Goal: Information Seeking & Learning: Learn about a topic

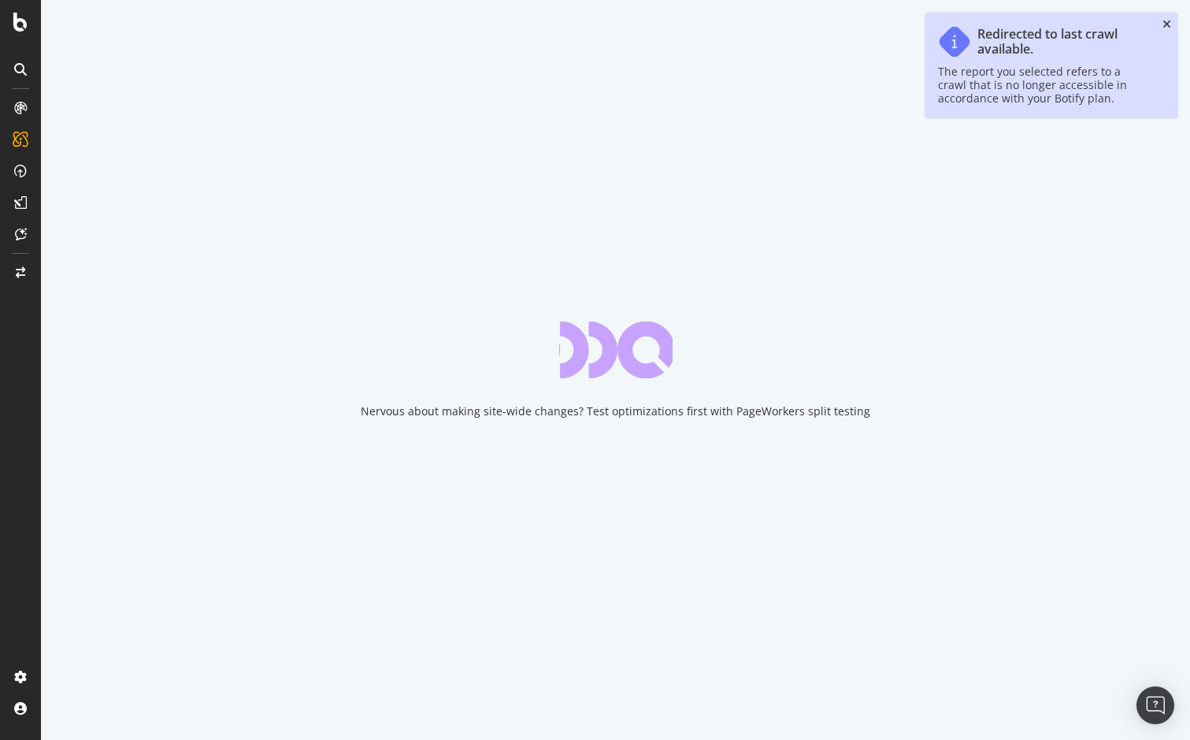
click at [1166, 24] on icon "close toast" at bounding box center [1167, 24] width 9 height 11
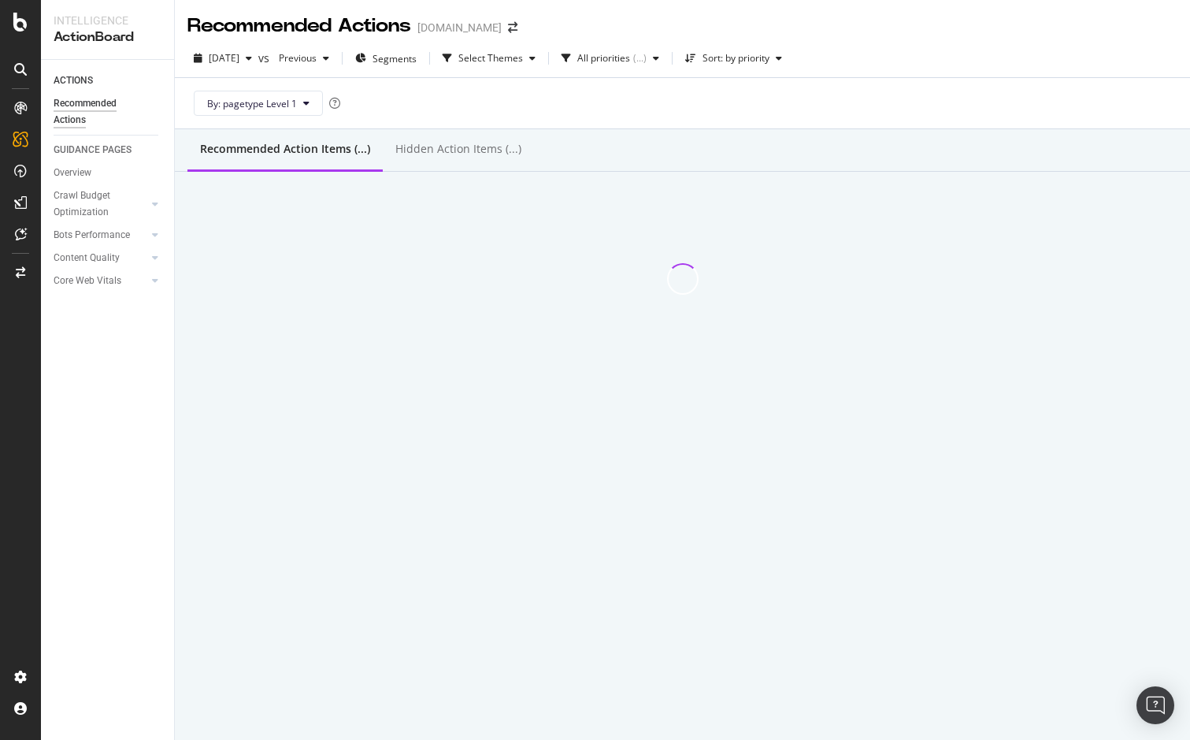
click at [502, 24] on span at bounding box center [513, 27] width 22 height 11
click at [508, 27] on icon "arrow-right-arrow-left" at bounding box center [512, 27] width 9 height 11
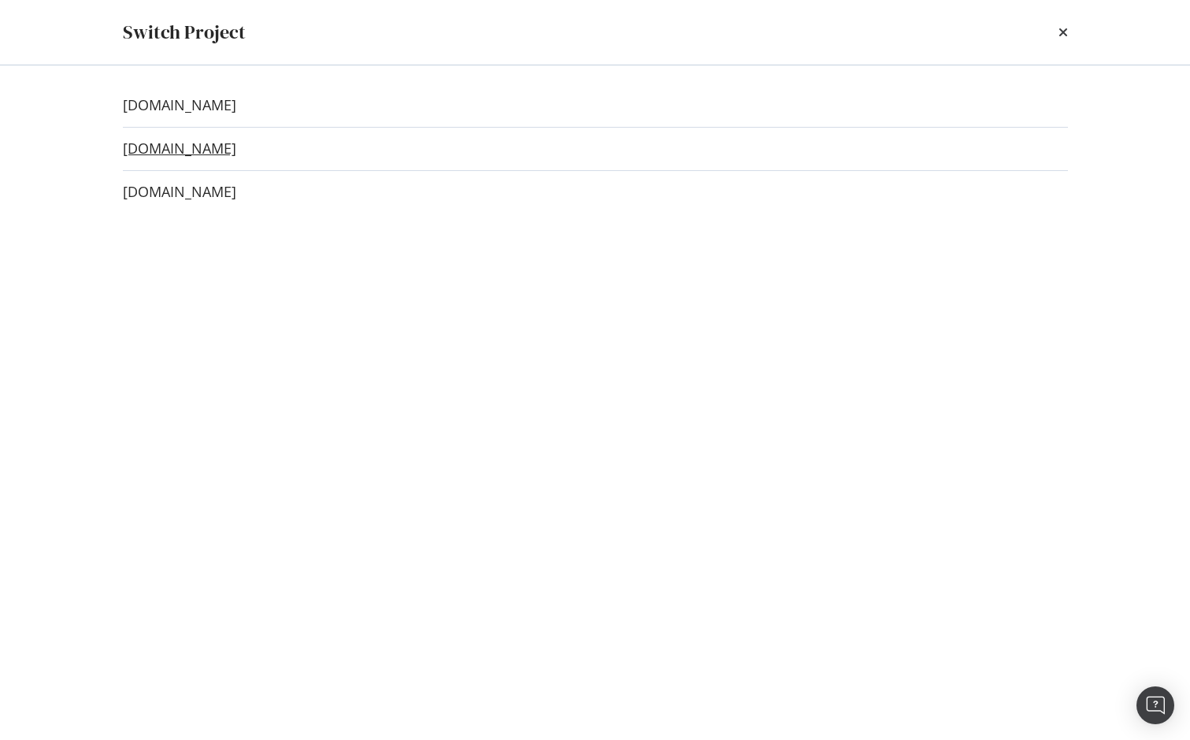
click at [199, 149] on link "[DOMAIN_NAME]" at bounding box center [179, 148] width 113 height 17
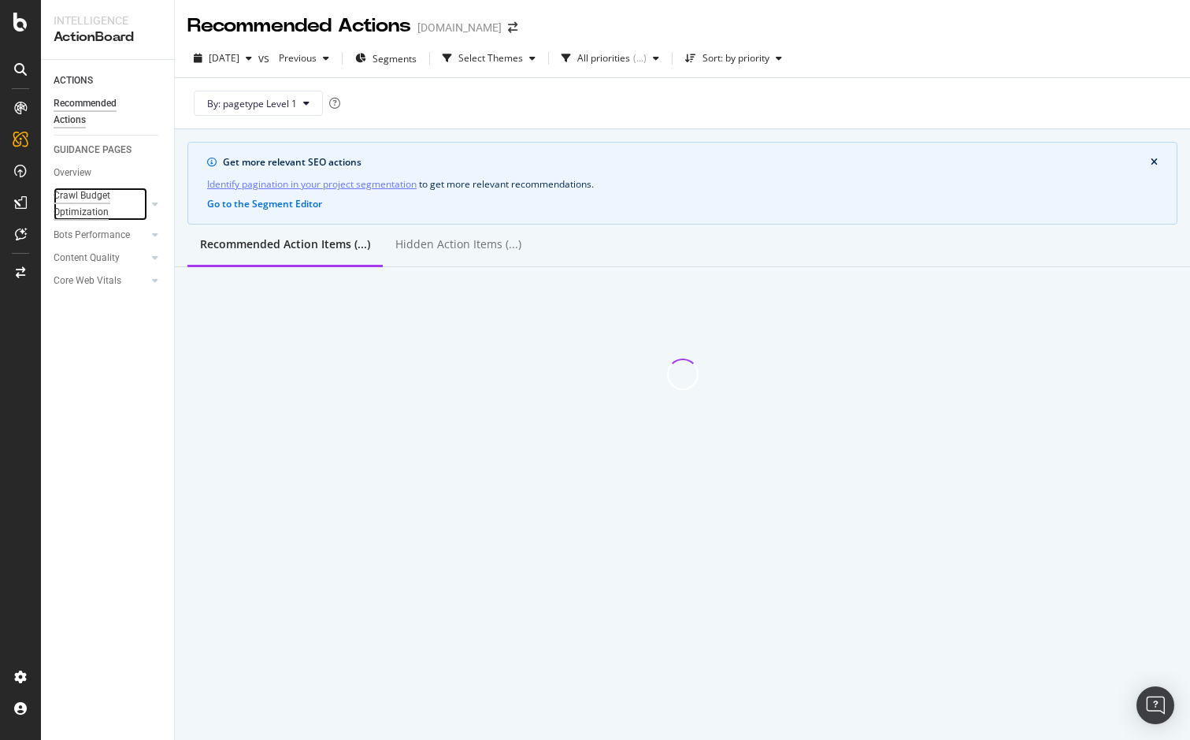
click at [87, 207] on div "Crawl Budget Optimization" at bounding box center [95, 203] width 83 height 33
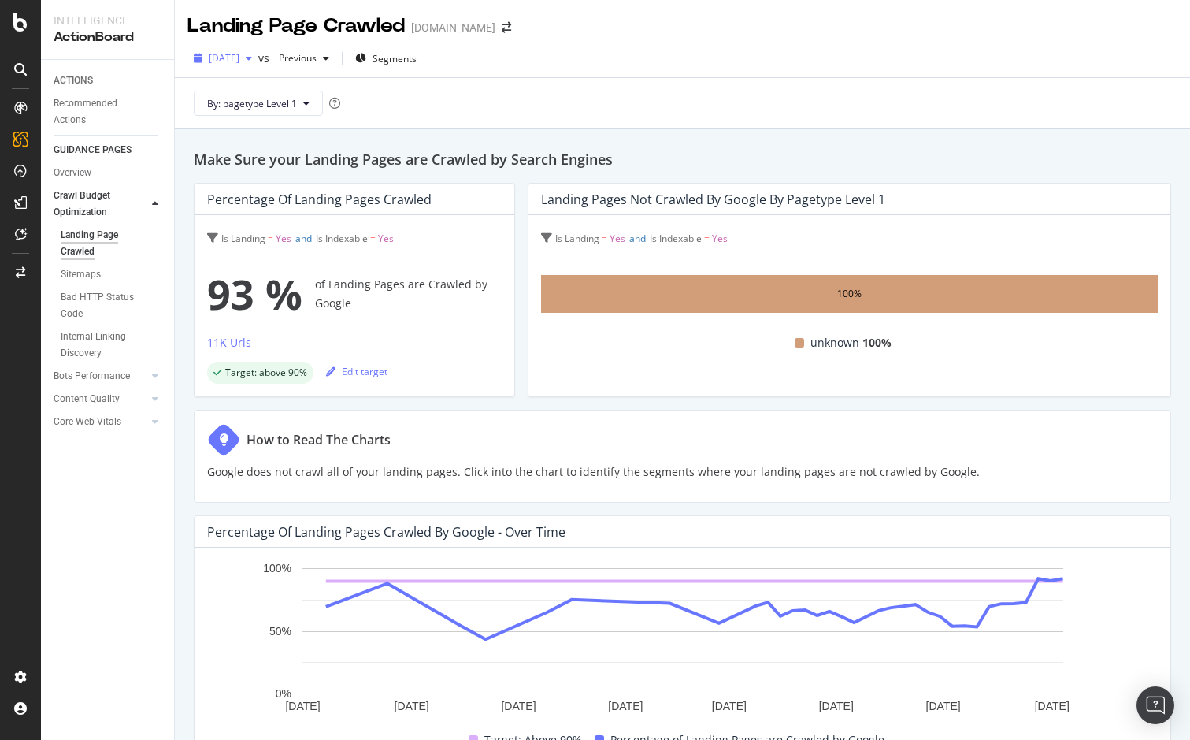
click at [239, 55] on span "[DATE]" at bounding box center [224, 57] width 31 height 13
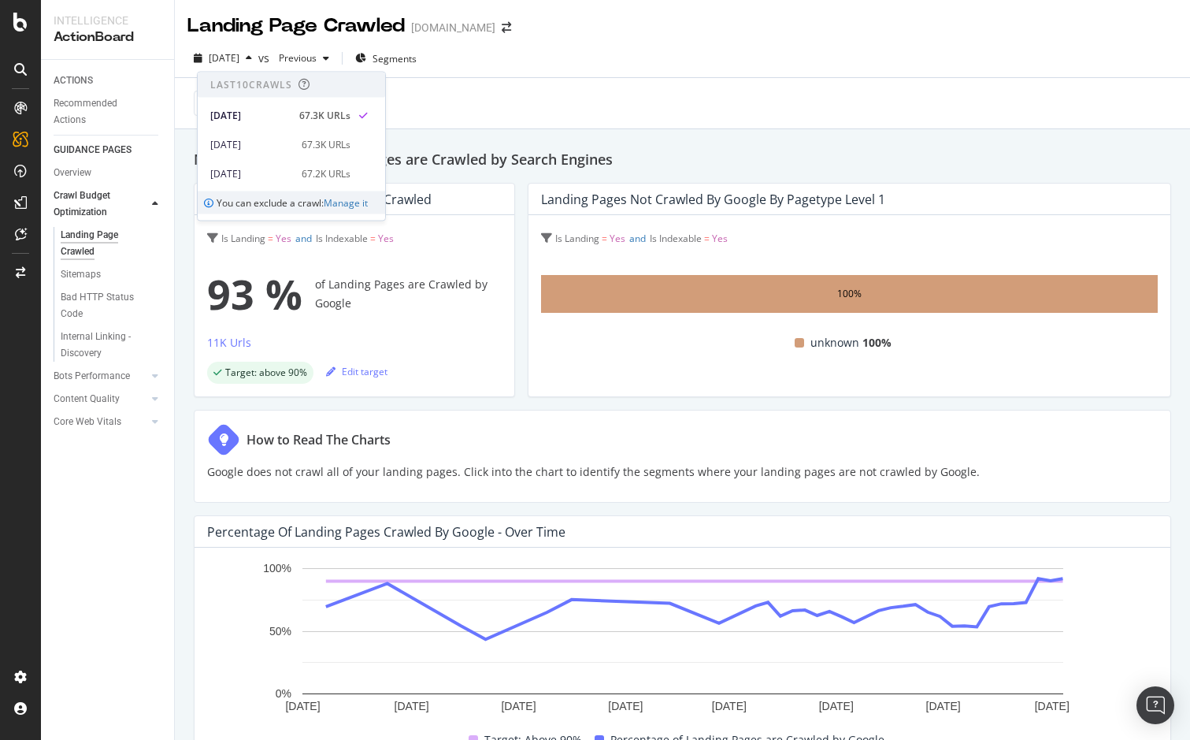
click at [567, 80] on div "By: pagetype Level 1" at bounding box center [682, 103] width 990 height 50
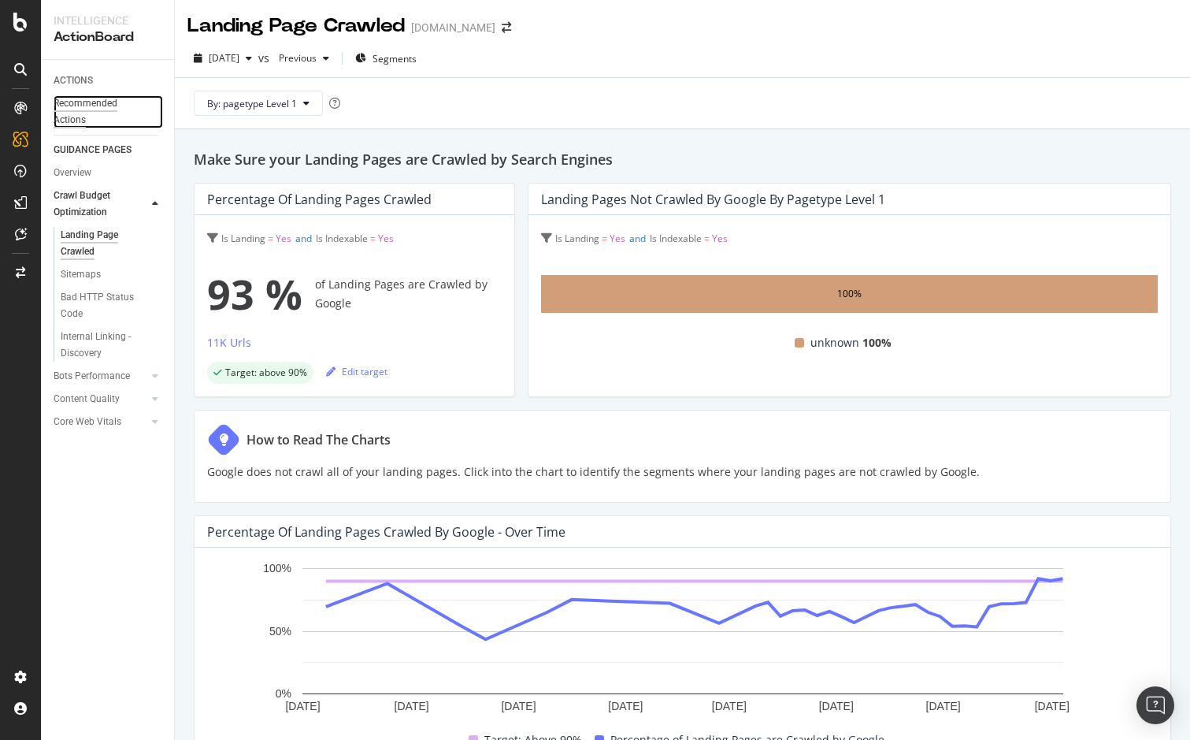
click at [87, 102] on div "Recommended Actions" at bounding box center [101, 111] width 95 height 33
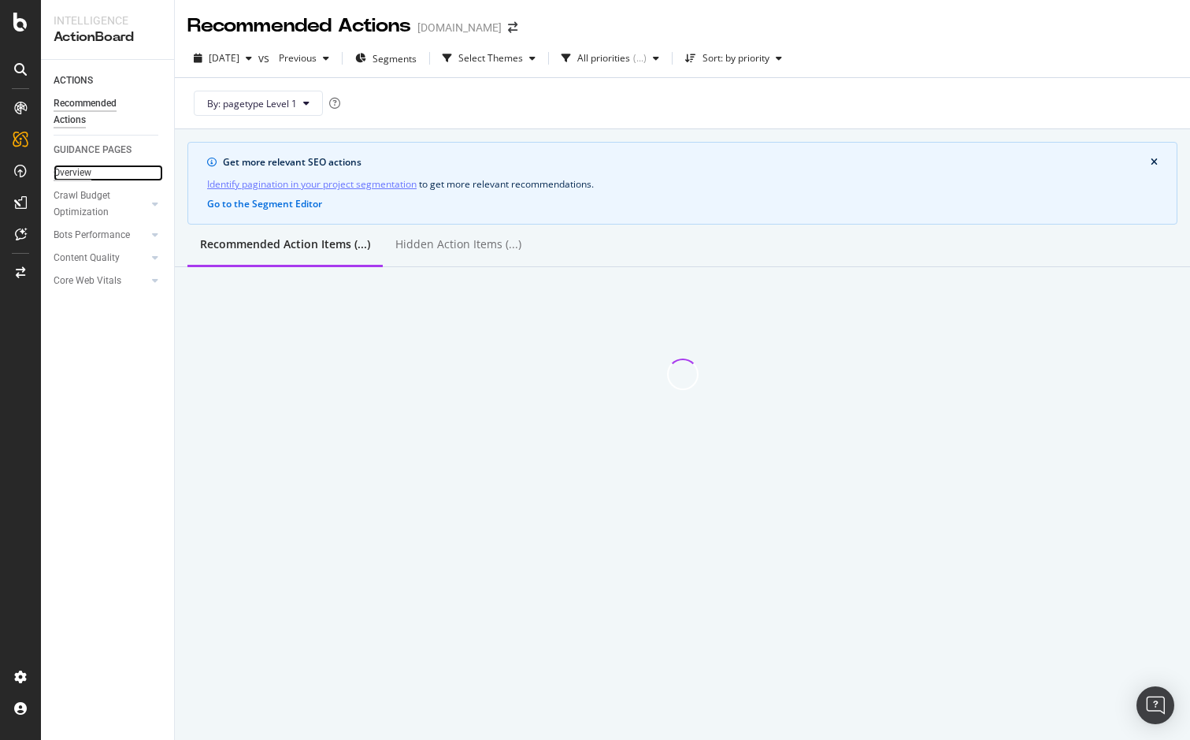
click at [87, 172] on div "Overview" at bounding box center [73, 173] width 38 height 17
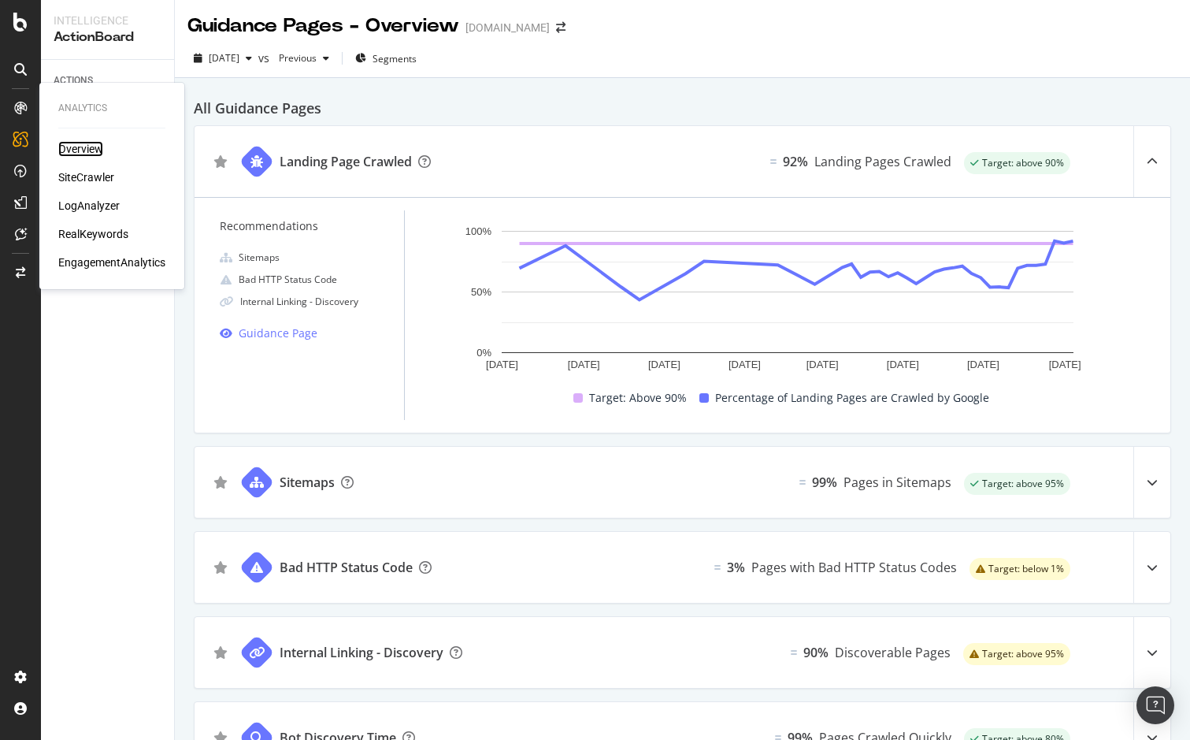
click at [87, 155] on div "Overview" at bounding box center [80, 149] width 45 height 16
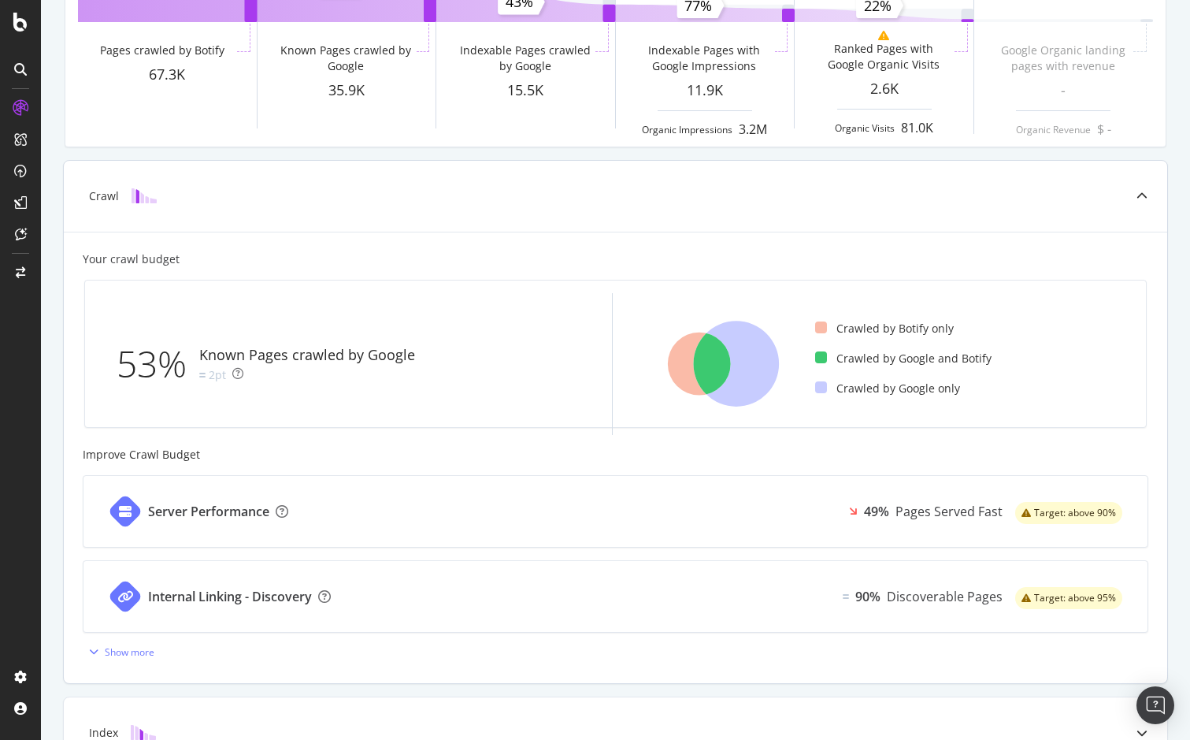
scroll to position [225, 0]
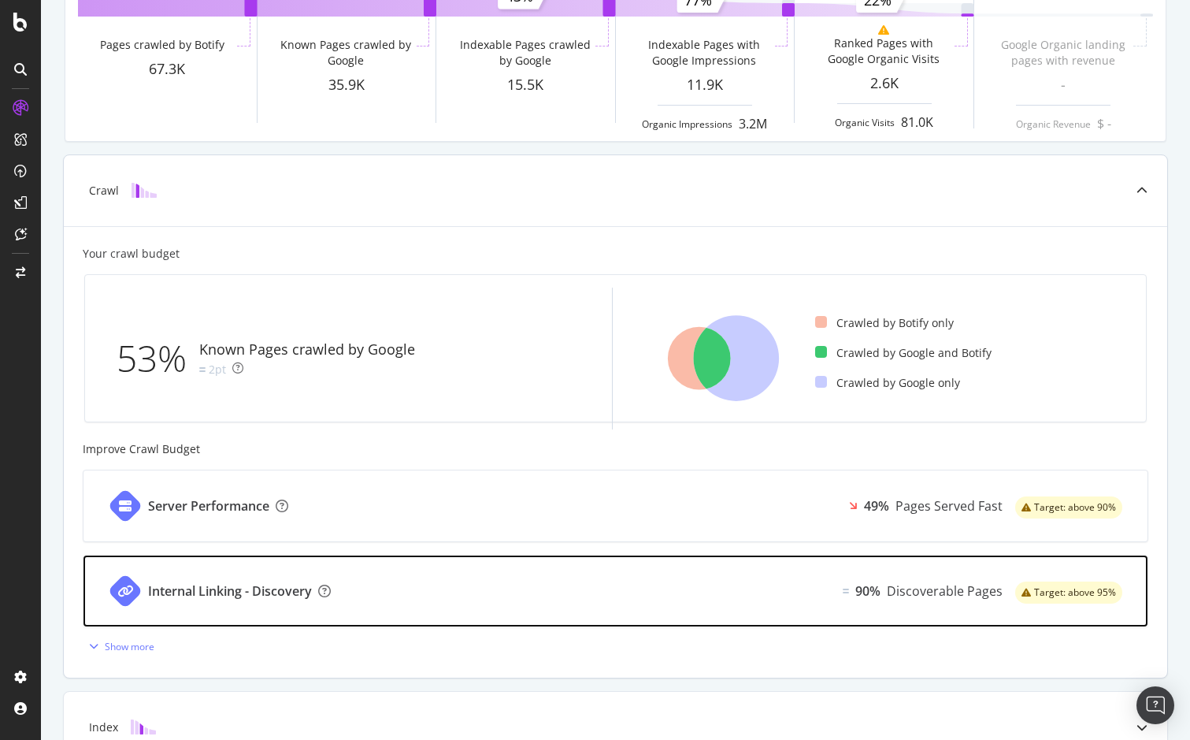
click at [424, 584] on div "Internal Linking - Discovery 90% Discoverable Pages Target: above 95%" at bounding box center [616, 590] width 1064 height 71
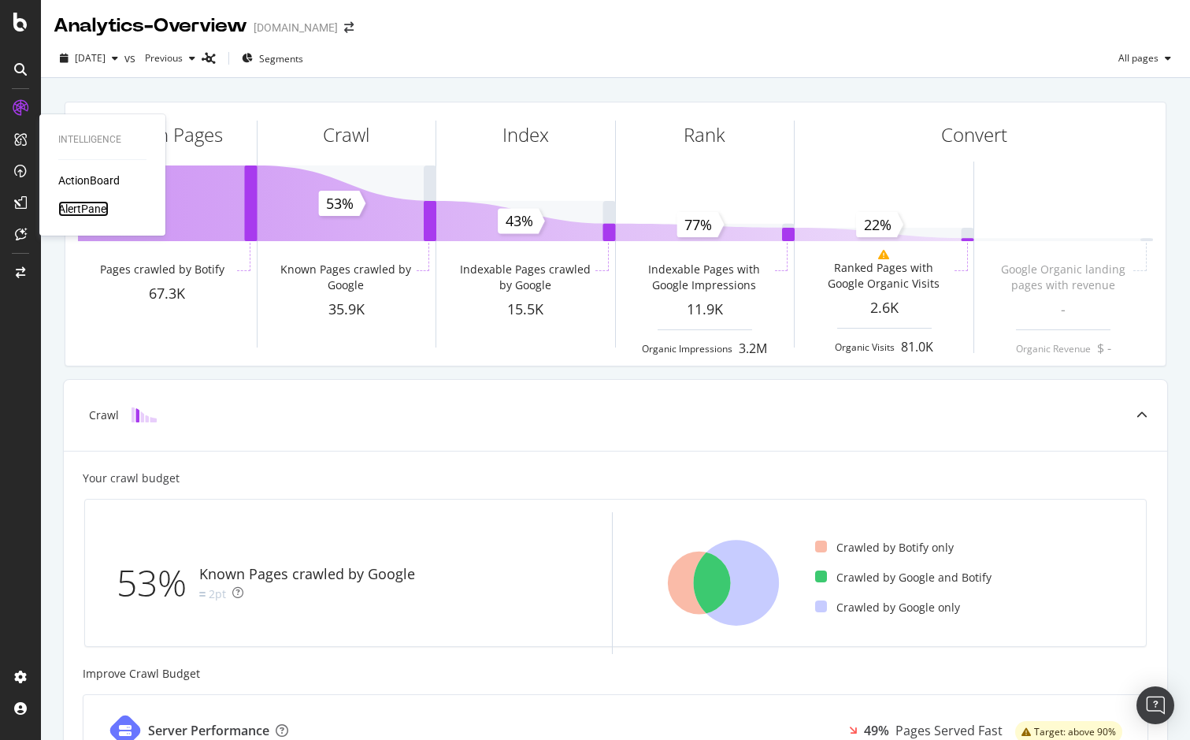
click at [87, 212] on div "AlertPanel" at bounding box center [83, 209] width 50 height 16
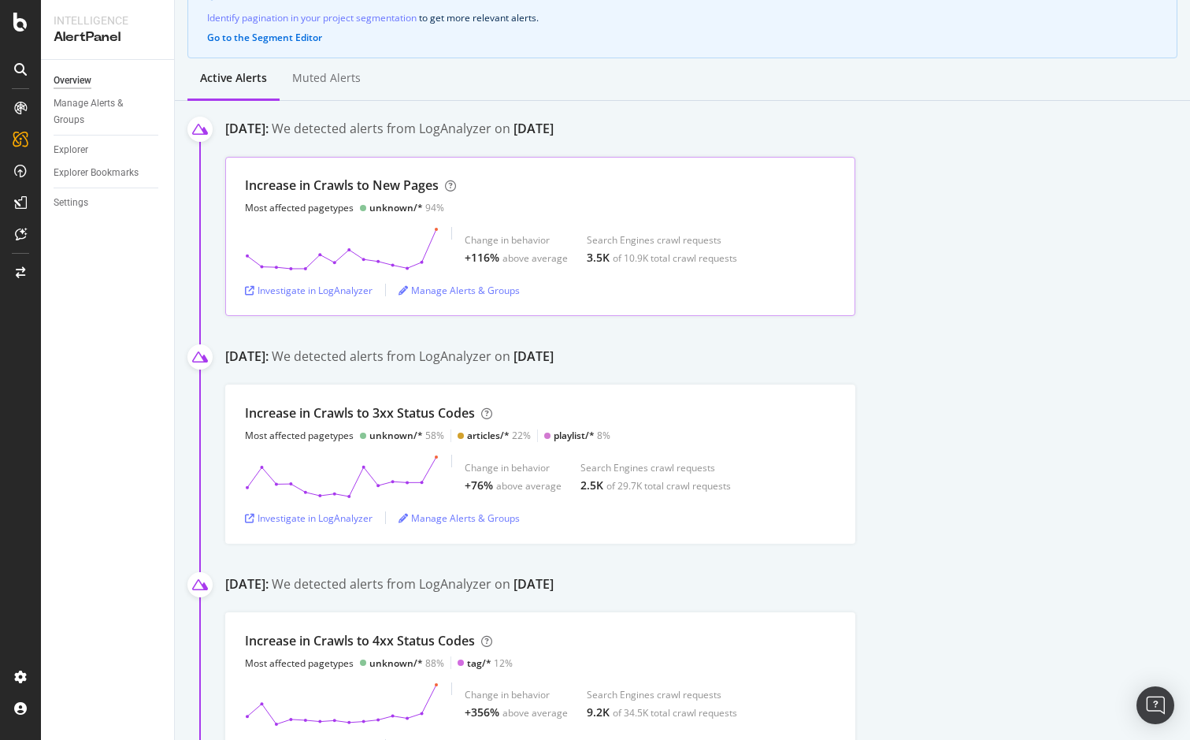
scroll to position [154, 0]
click at [313, 180] on div "Increase in Crawls to New Pages" at bounding box center [342, 186] width 194 height 18
click at [515, 202] on div "Increase in Crawls to New Pages Most affected pagetypes unknown/* 94%" at bounding box center [540, 196] width 591 height 38
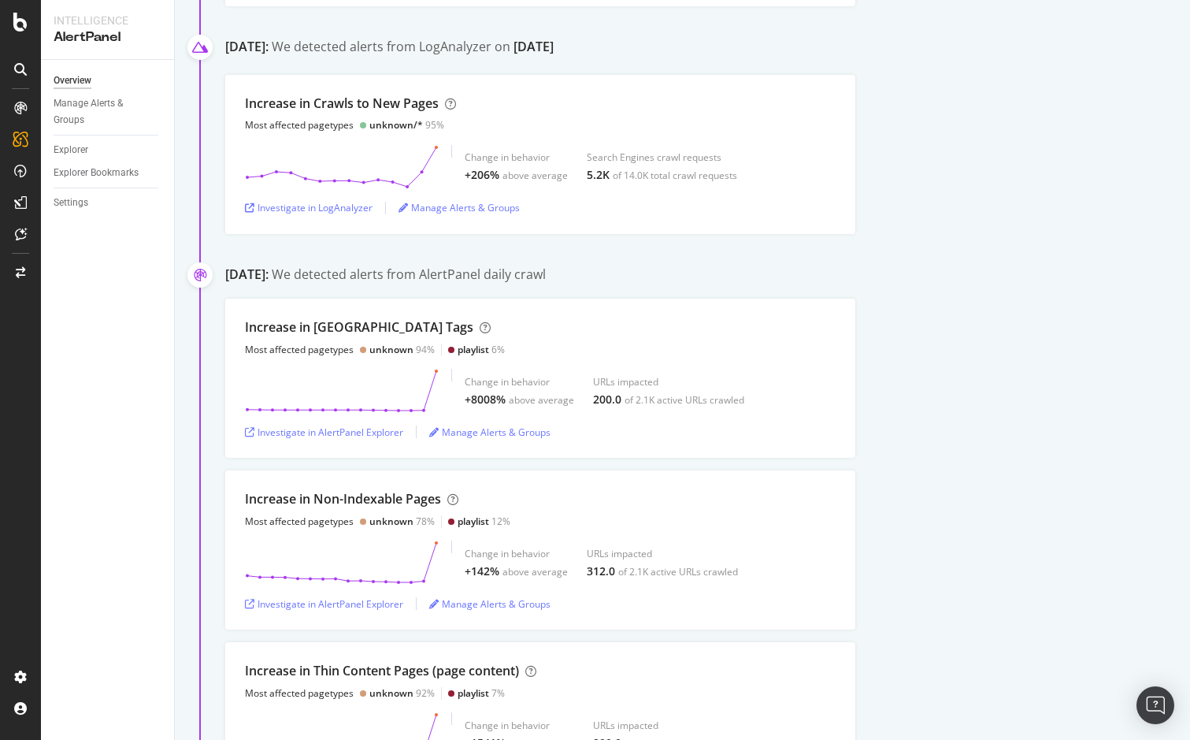
scroll to position [1145, 0]
